Goal: Information Seeking & Learning: Learn about a topic

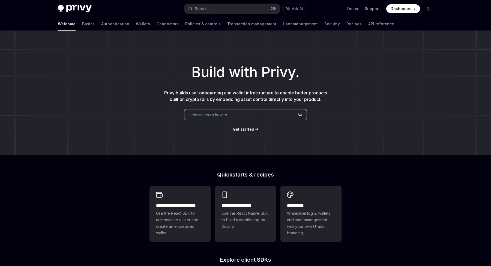
scroll to position [168, 0]
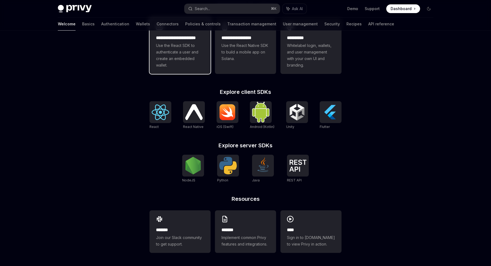
click at [167, 50] on span "Use the React SDK to authenticate a user and create an embedded wallet." at bounding box center [180, 55] width 48 height 26
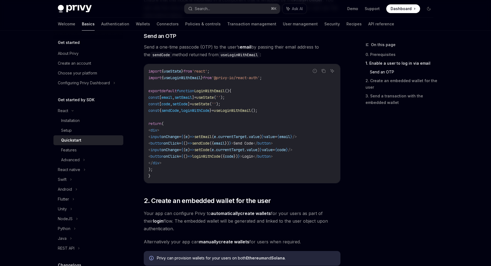
scroll to position [230, 0]
click at [72, 149] on div "Features" at bounding box center [69, 150] width 16 height 7
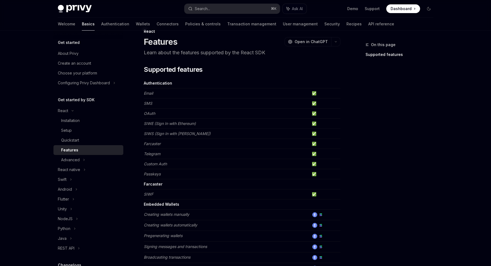
scroll to position [17, 0]
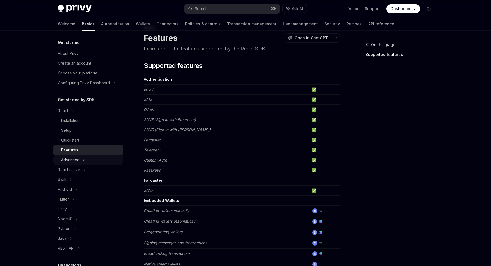
click at [79, 157] on div "Advanced" at bounding box center [70, 160] width 19 height 7
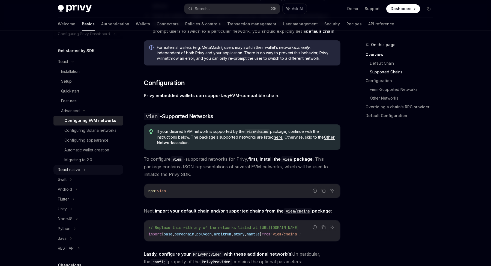
scroll to position [50, 0]
click at [72, 196] on div "Flutter" at bounding box center [88, 198] width 70 height 10
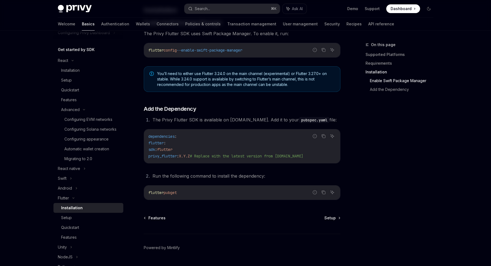
scroll to position [183, 0]
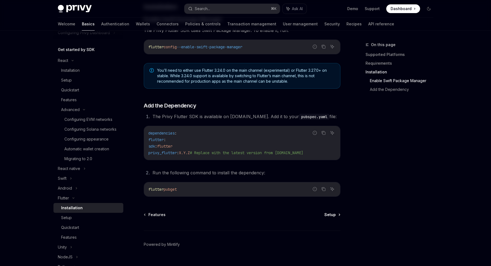
click at [330, 214] on span "Setup" at bounding box center [329, 214] width 11 height 5
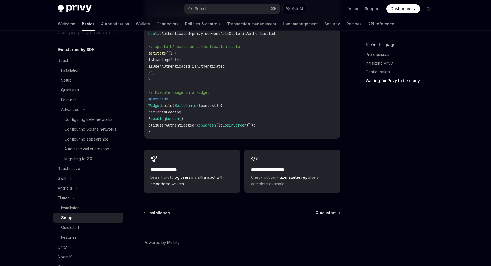
scroll to position [571, 0]
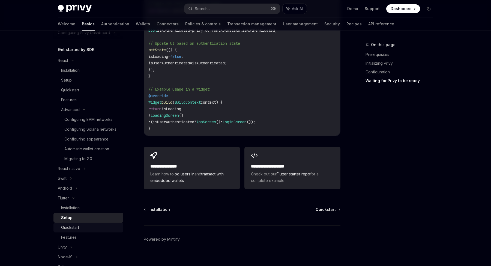
click at [80, 227] on div "Quickstart" at bounding box center [90, 227] width 59 height 7
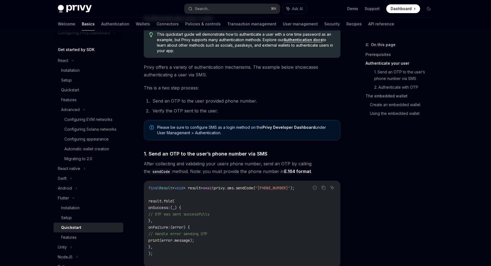
scroll to position [103, 0]
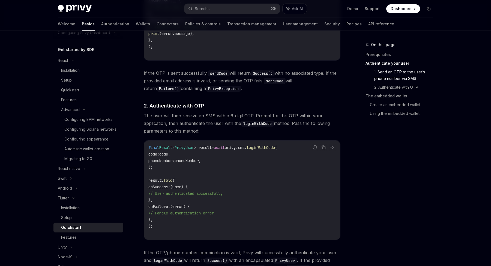
scroll to position [313, 0]
drag, startPoint x: 241, startPoint y: 136, endPoint x: 249, endPoint y: 193, distance: 57.0
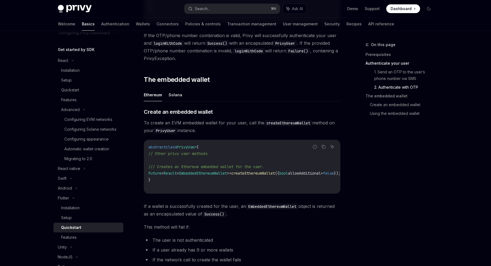
scroll to position [531, 0]
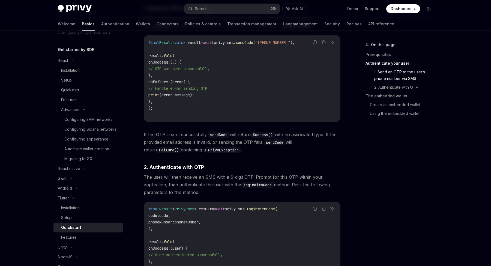
scroll to position [254, 0]
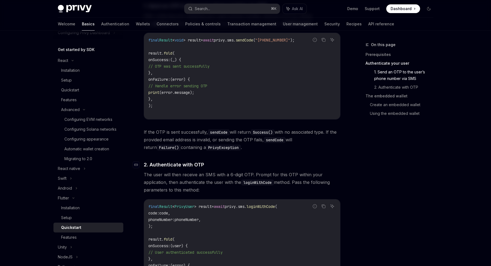
click at [241, 166] on h4 "​ 2. Authenticate with OTP" at bounding box center [242, 164] width 197 height 7
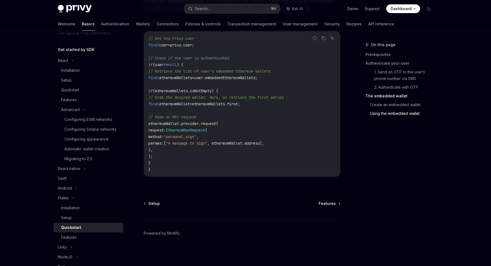
scroll to position [1036, 0]
click at [74, 237] on div "Features" at bounding box center [69, 237] width 16 height 7
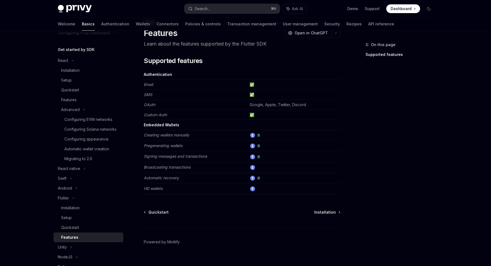
scroll to position [23, 0]
click at [331, 211] on span "Installation" at bounding box center [325, 210] width 22 height 5
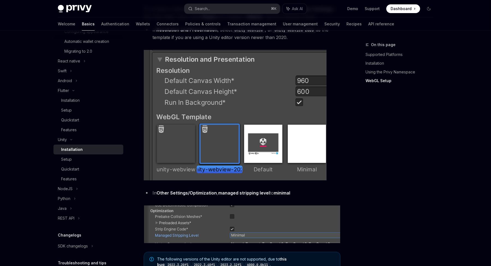
scroll to position [572, 0]
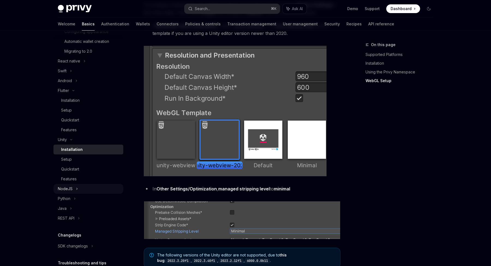
click at [79, 188] on div "NodeJS" at bounding box center [88, 189] width 70 height 10
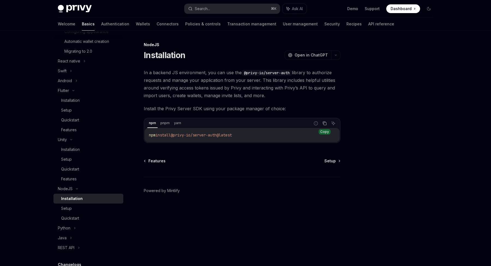
click at [324, 124] on icon "Copy the contents from the code block" at bounding box center [324, 123] width 4 height 4
click at [325, 124] on icon "Copy the contents from the code block" at bounding box center [325, 123] width 4 height 3
click at [239, 95] on span "In a backend JS environment, you can use the @privy-io/server-auth library to a…" at bounding box center [242, 84] width 197 height 31
drag, startPoint x: 235, startPoint y: 95, endPoint x: 240, endPoint y: 95, distance: 4.9
click at [240, 95] on span "In a backend JS environment, you can use the @privy-io/server-auth library to a…" at bounding box center [242, 84] width 197 height 31
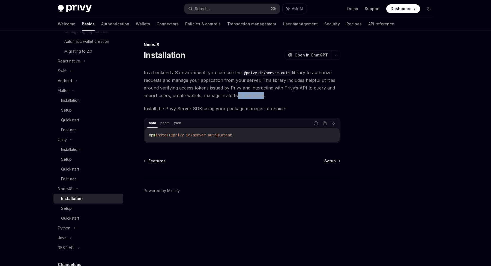
drag, startPoint x: 236, startPoint y: 95, endPoint x: 260, endPoint y: 96, distance: 24.6
click at [260, 96] on span "In a backend JS environment, you can use the @privy-io/server-auth library to a…" at bounding box center [242, 84] width 197 height 31
drag, startPoint x: 236, startPoint y: 88, endPoint x: 336, endPoint y: 87, distance: 100.1
click at [336, 87] on span "In a backend JS environment, you can use the @privy-io/server-auth library to a…" at bounding box center [242, 84] width 197 height 31
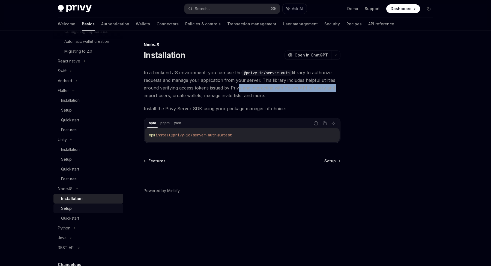
click at [74, 208] on div "Setup" at bounding box center [90, 208] width 59 height 7
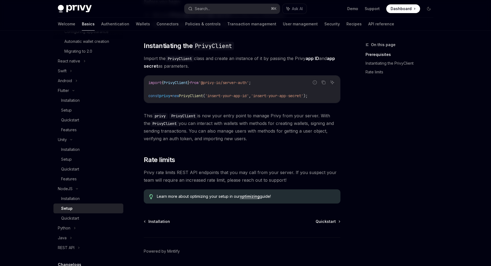
scroll to position [103, 0]
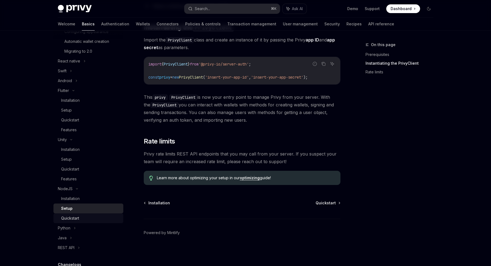
click at [80, 217] on div "Quickstart" at bounding box center [90, 218] width 59 height 7
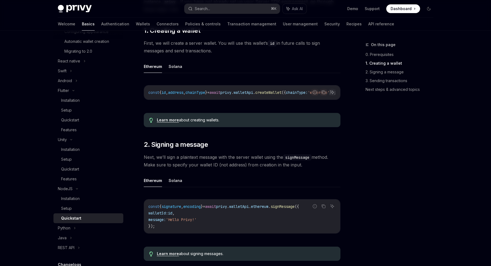
scroll to position [109, 0]
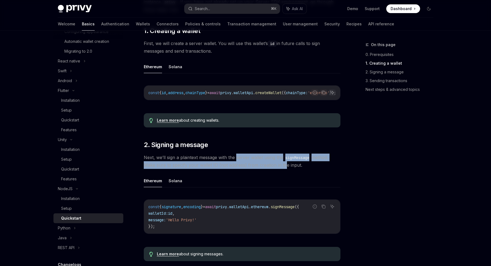
drag, startPoint x: 237, startPoint y: 157, endPoint x: 281, endPoint y: 165, distance: 44.8
click at [281, 165] on span "Next, we’ll sign a plaintext message with the server wallet using the signMessa…" at bounding box center [242, 161] width 197 height 15
drag, startPoint x: 303, startPoint y: 165, endPoint x: 236, endPoint y: 158, distance: 67.0
click at [236, 158] on span "Next, we’ll sign a plaintext message with the server wallet using the signMessa…" at bounding box center [242, 161] width 197 height 15
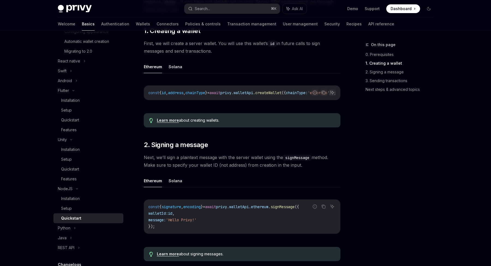
click at [250, 175] on ul "Ethereum Solana" at bounding box center [242, 180] width 197 height 13
click at [175, 179] on button "Solana" at bounding box center [176, 180] width 14 height 13
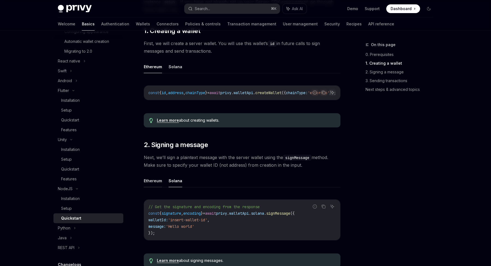
click at [152, 181] on button "Ethereum" at bounding box center [153, 180] width 18 height 13
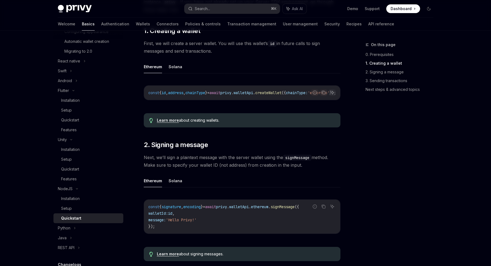
click at [153, 179] on button "Ethereum" at bounding box center [153, 180] width 18 height 13
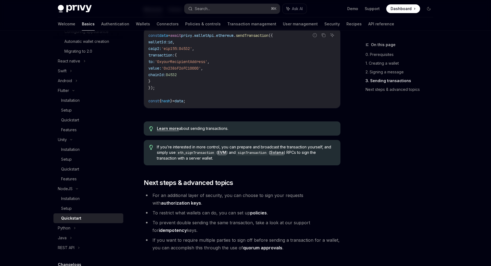
scroll to position [478, 0]
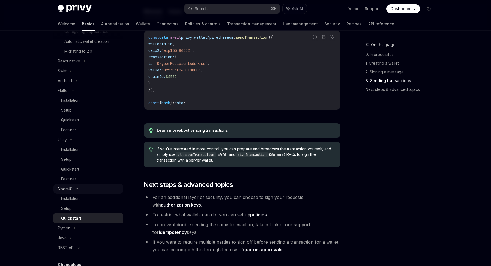
click at [77, 189] on icon at bounding box center [77, 189] width 7 height 2
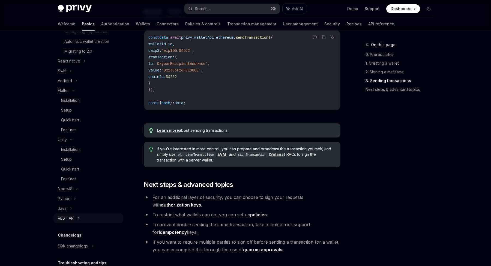
click at [80, 217] on div "REST API" at bounding box center [88, 218] width 70 height 10
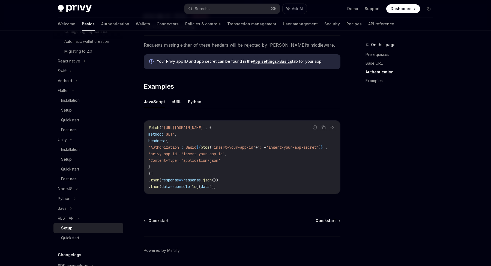
scroll to position [238, 0]
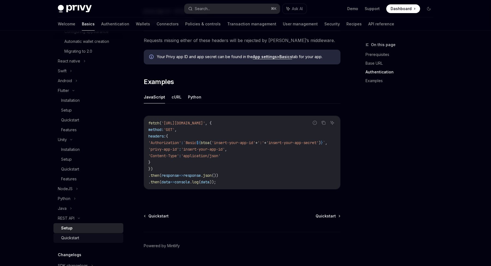
click at [80, 238] on div "Quickstart" at bounding box center [90, 238] width 59 height 7
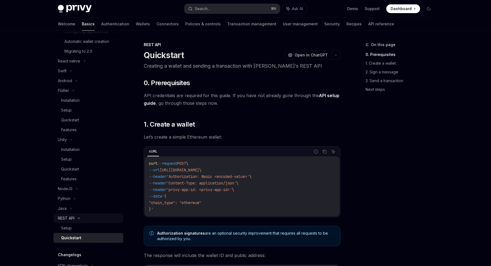
click at [79, 217] on icon at bounding box center [79, 218] width 7 height 2
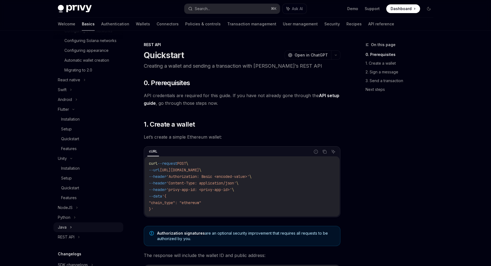
scroll to position [140, 0]
click at [74, 155] on div "Unity" at bounding box center [88, 158] width 70 height 10
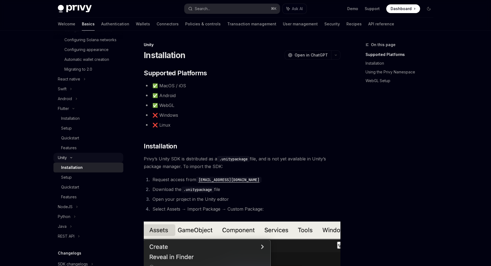
click at [73, 157] on icon at bounding box center [71, 158] width 7 height 2
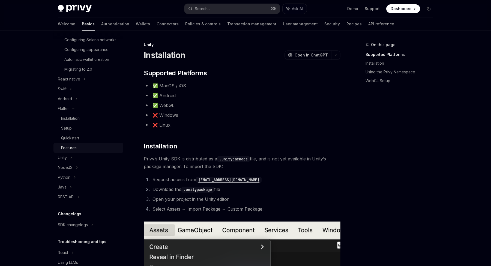
click at [73, 145] on div "Features" at bounding box center [69, 148] width 16 height 7
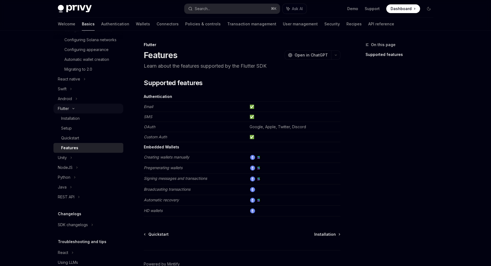
click at [72, 106] on div "Flutter" at bounding box center [88, 109] width 70 height 10
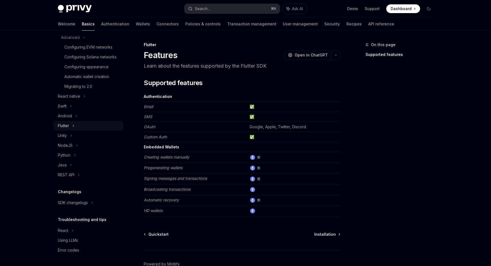
scroll to position [140, 0]
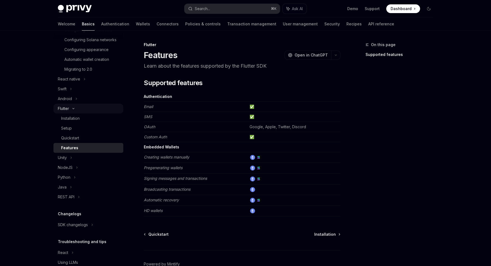
click at [75, 108] on icon at bounding box center [73, 108] width 7 height 2
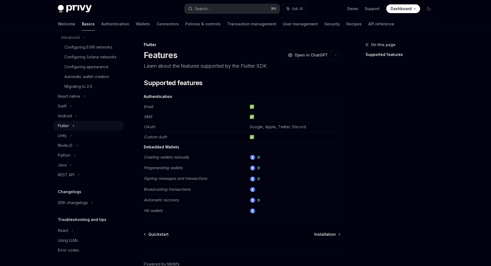
click at [73, 125] on icon at bounding box center [73, 125] width 2 height 7
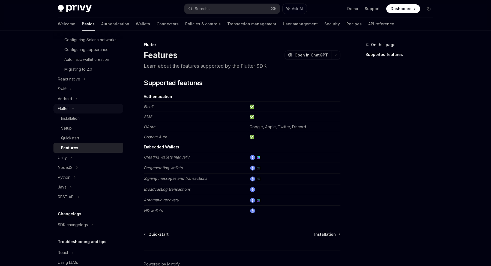
click at [74, 108] on icon at bounding box center [74, 108] width 2 height 1
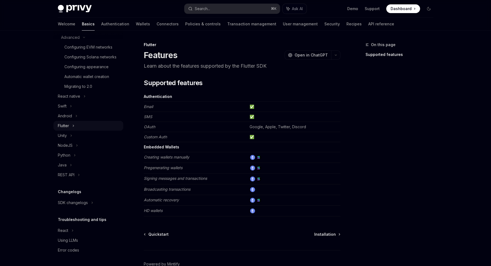
click at [76, 125] on div "Flutter" at bounding box center [88, 126] width 70 height 10
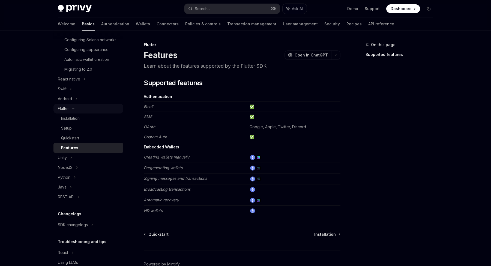
click at [78, 109] on div "Flutter" at bounding box center [88, 109] width 70 height 10
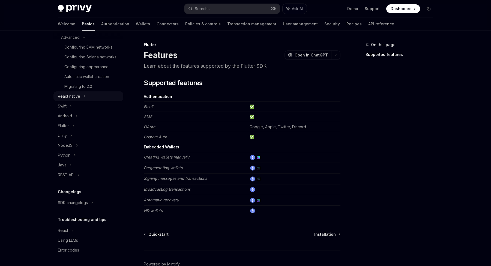
click at [82, 94] on div "React native" at bounding box center [88, 96] width 70 height 10
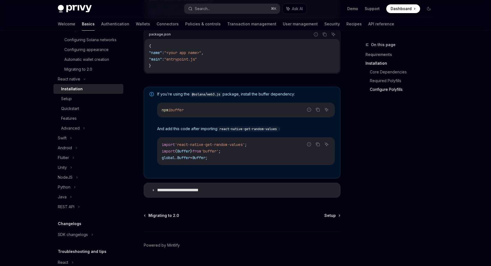
scroll to position [374, 0]
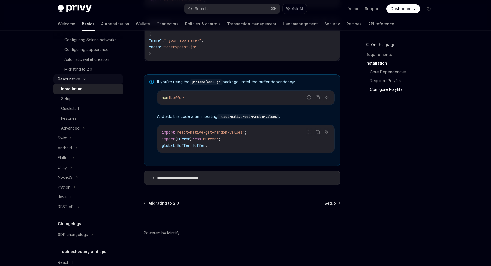
click at [81, 77] on div "React native" at bounding box center [88, 79] width 70 height 10
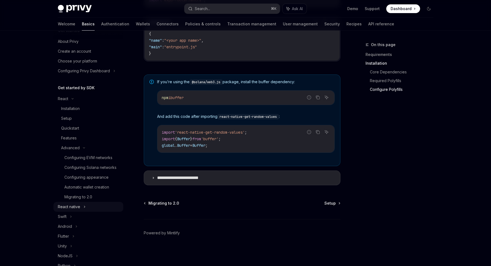
scroll to position [17, 0]
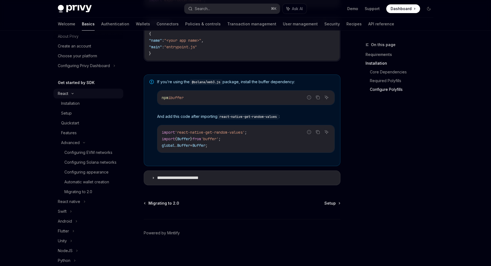
click at [76, 91] on div "React" at bounding box center [88, 94] width 70 height 10
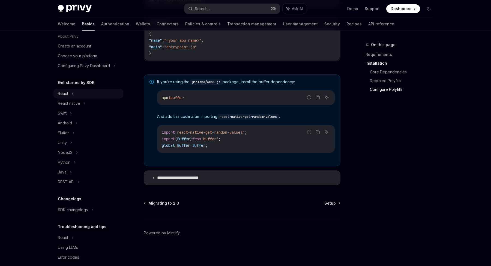
scroll to position [0, 0]
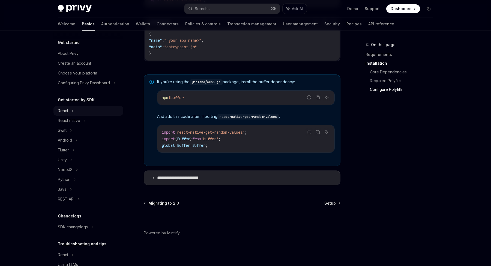
click at [74, 108] on div "React" at bounding box center [88, 111] width 70 height 10
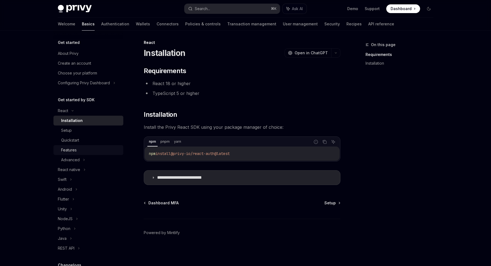
click at [78, 148] on div "Features" at bounding box center [90, 150] width 59 height 7
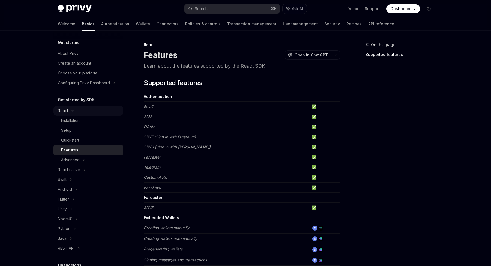
click at [76, 110] on div "React" at bounding box center [88, 111] width 70 height 10
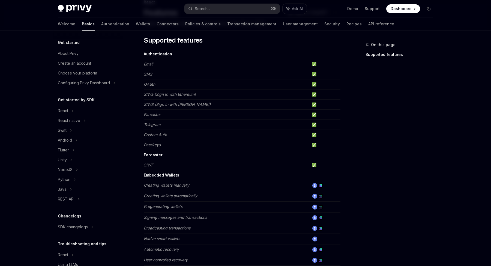
scroll to position [44, 0]
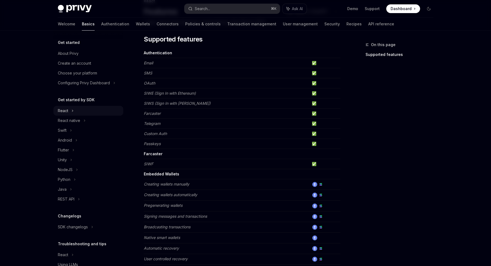
click at [74, 110] on div "React" at bounding box center [88, 111] width 70 height 10
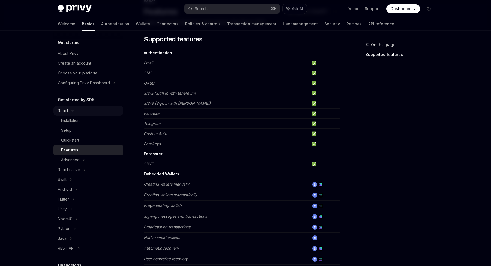
click at [74, 110] on icon at bounding box center [72, 111] width 7 height 2
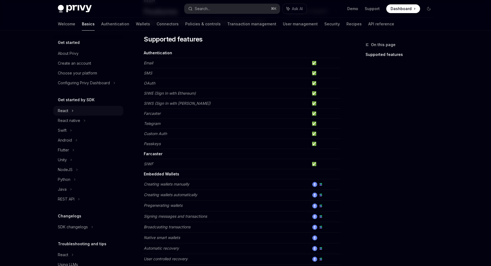
click at [74, 110] on div "React" at bounding box center [88, 111] width 70 height 10
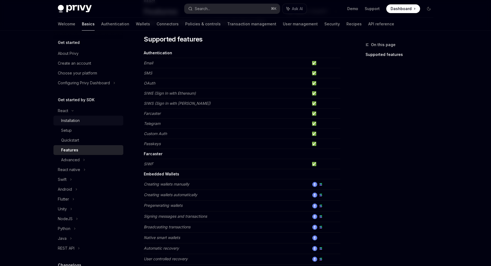
click at [74, 120] on div "Installation" at bounding box center [70, 120] width 19 height 7
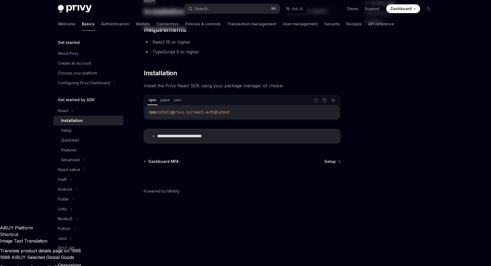
scroll to position [2, 0]
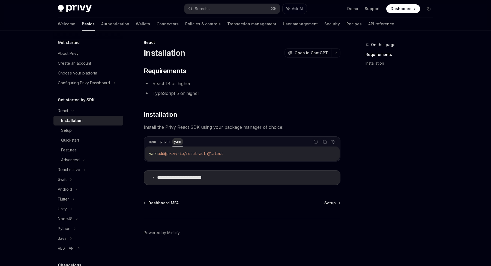
click at [176, 140] on div "yarn" at bounding box center [177, 141] width 10 height 7
click at [181, 175] on p "**********" at bounding box center [188, 177] width 62 height 5
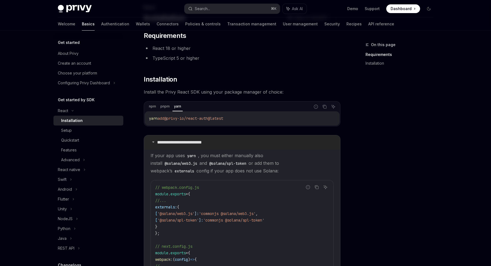
scroll to position [38, 0]
click at [167, 141] on p "**********" at bounding box center [188, 141] width 62 height 5
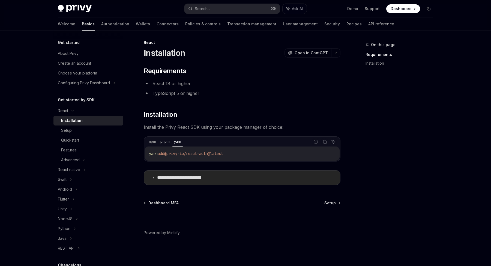
click at [175, 175] on p "**********" at bounding box center [188, 177] width 62 height 5
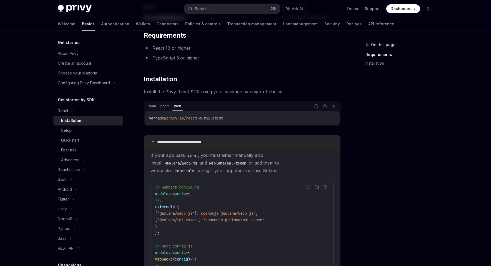
click at [183, 140] on p "**********" at bounding box center [188, 141] width 62 height 5
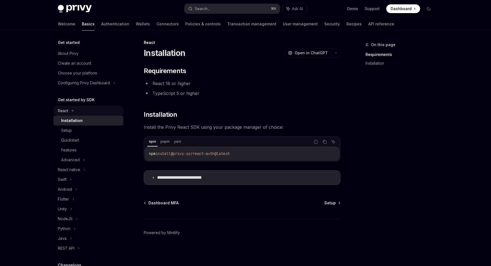
click at [74, 109] on div "React" at bounding box center [88, 111] width 70 height 10
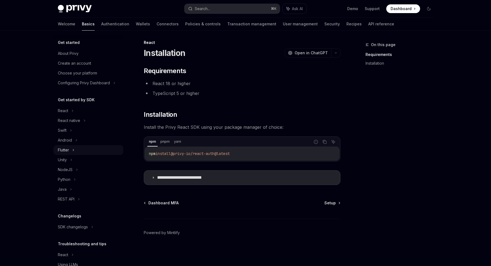
click at [73, 149] on icon at bounding box center [73, 150] width 2 height 7
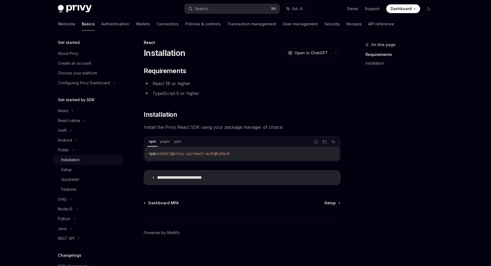
click at [74, 158] on div "Installation" at bounding box center [70, 160] width 19 height 7
click at [70, 169] on div "Setup" at bounding box center [66, 169] width 11 height 7
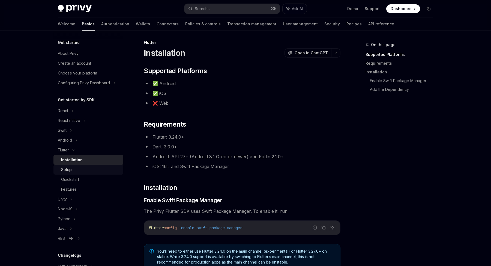
click at [68, 167] on div "Setup" at bounding box center [66, 169] width 11 height 7
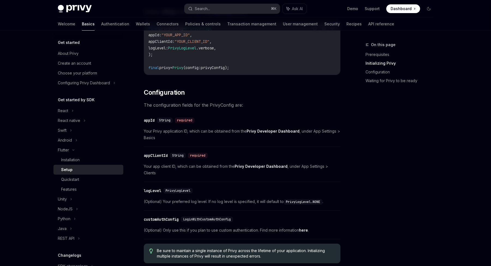
scroll to position [187, 0]
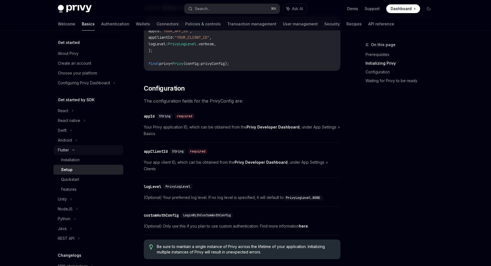
click at [73, 149] on icon at bounding box center [73, 150] width 7 height 2
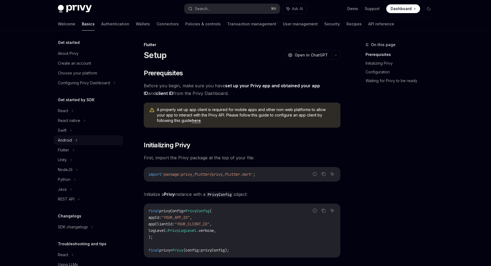
scroll to position [24, 0]
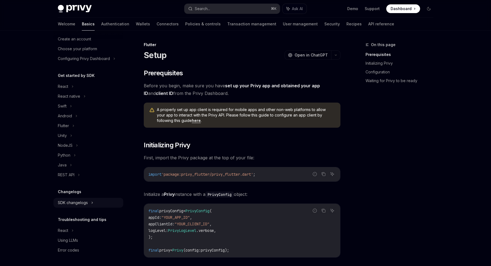
click at [88, 199] on div "SDK changelogs" at bounding box center [88, 203] width 70 height 10
type textarea "*"
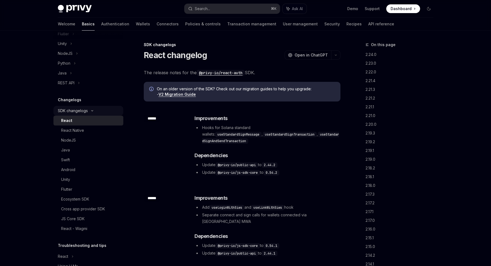
scroll to position [117, 0]
